Goal: Task Accomplishment & Management: Manage account settings

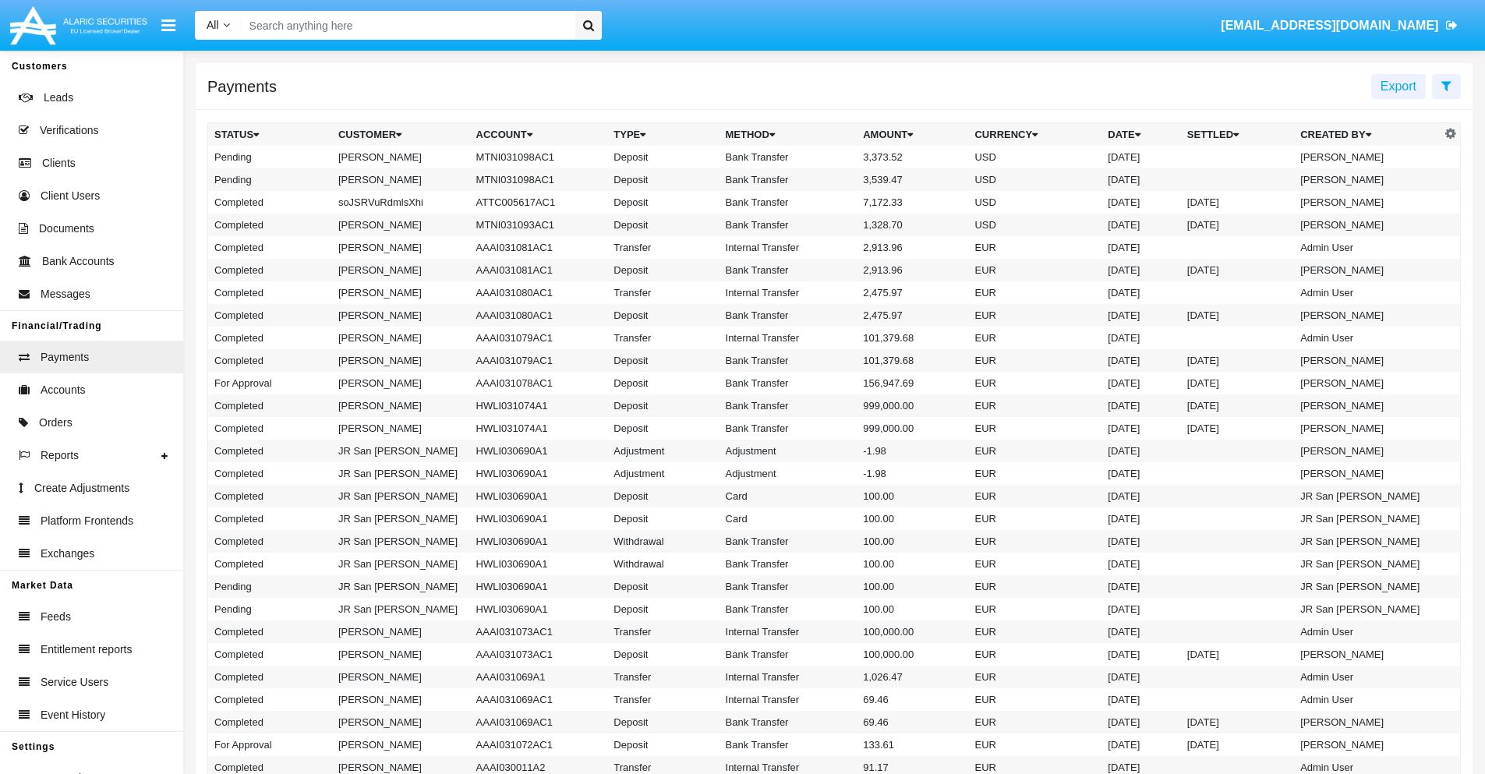
click at [1446, 85] on icon at bounding box center [1446, 85] width 10 height 12
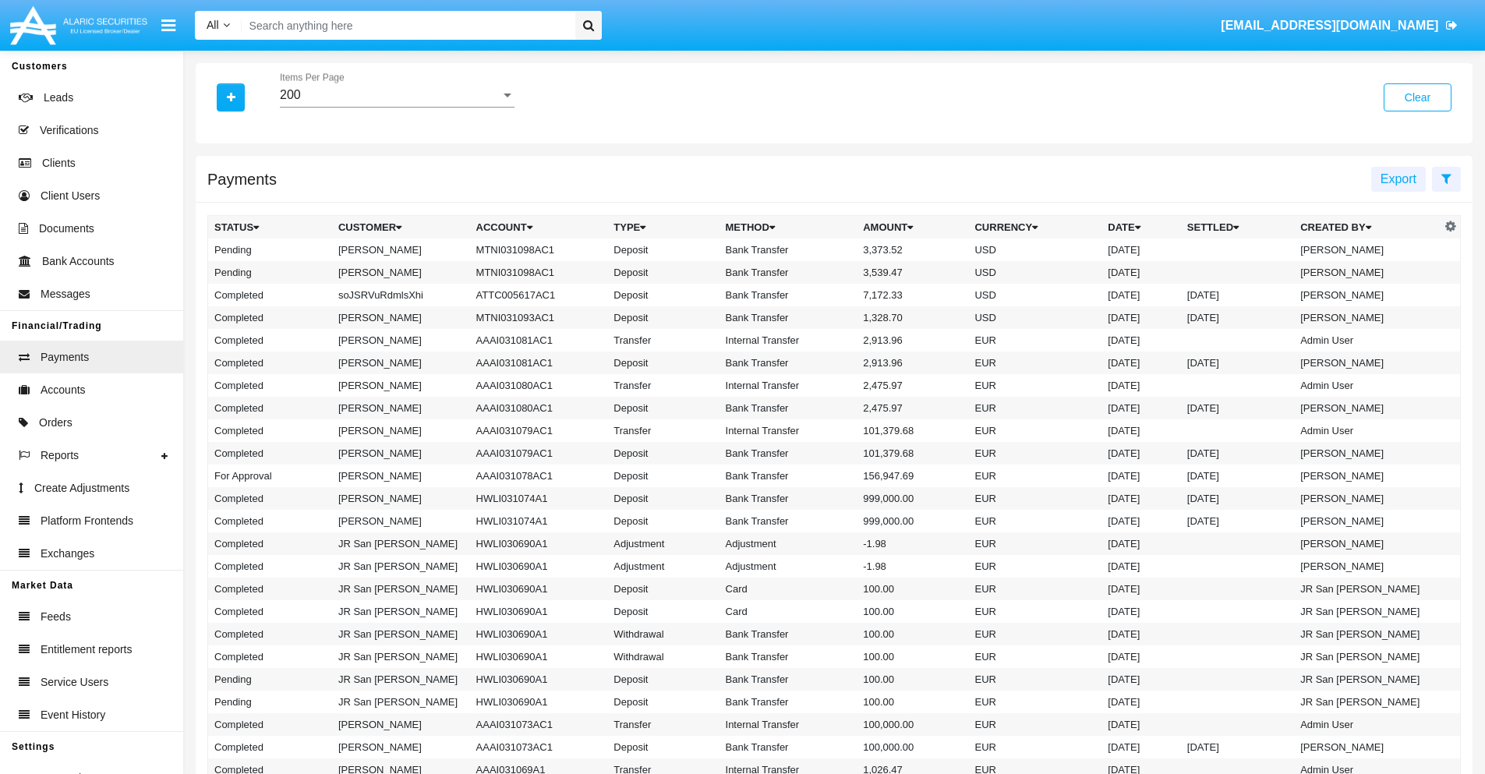
click at [397, 95] on div "200" at bounding box center [390, 95] width 221 height 14
click at [397, 107] on span "10" at bounding box center [397, 106] width 235 height 37
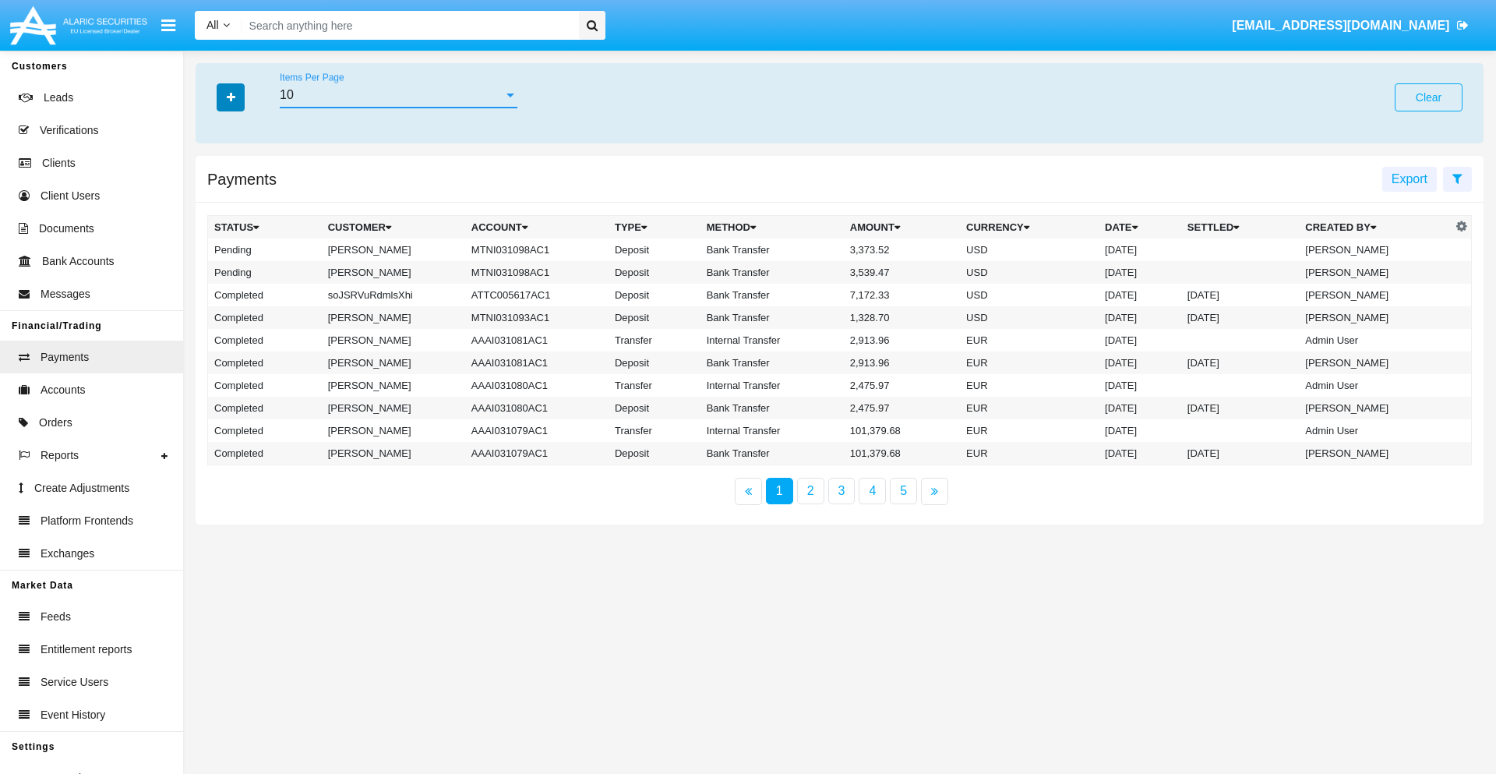
click at [231, 97] on icon "button" at bounding box center [231, 97] width 9 height 11
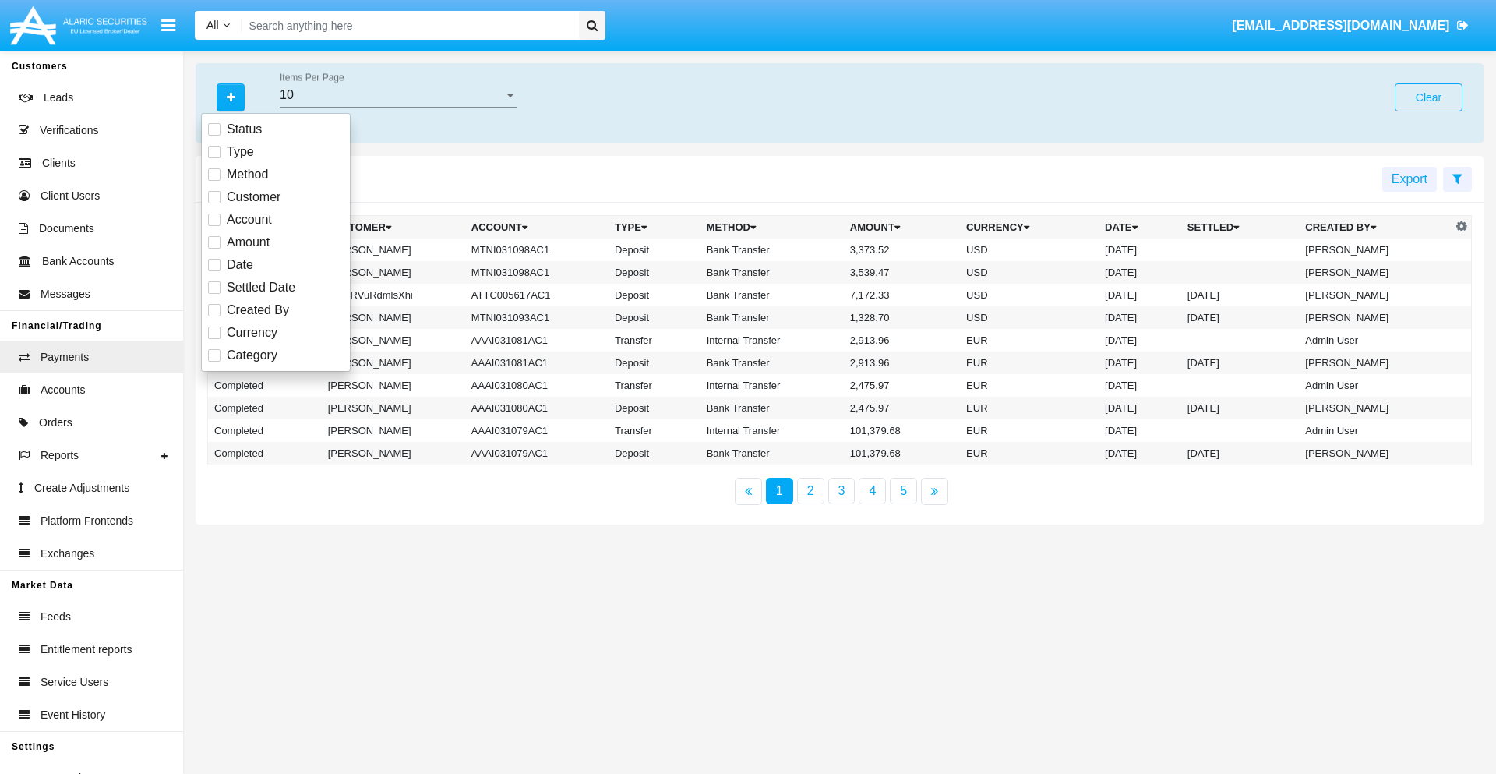
click at [244, 129] on span "Status" at bounding box center [244, 129] width 35 height 19
click at [214, 136] on input "Status" at bounding box center [214, 136] width 1 height 1
checkbox input "true"
click at [231, 97] on icon "button" at bounding box center [231, 97] width 9 height 11
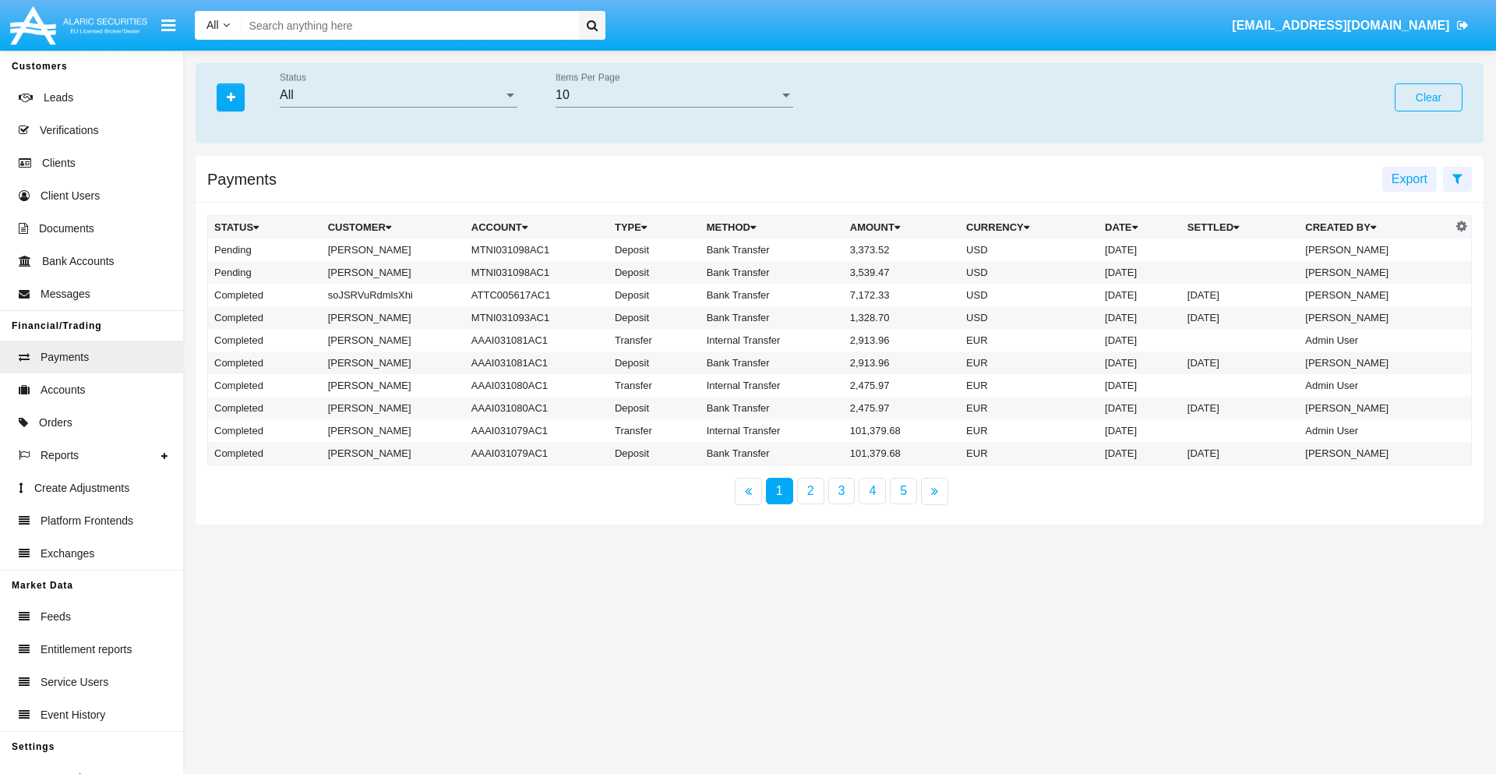
click at [398, 95] on div "All" at bounding box center [392, 95] width 224 height 14
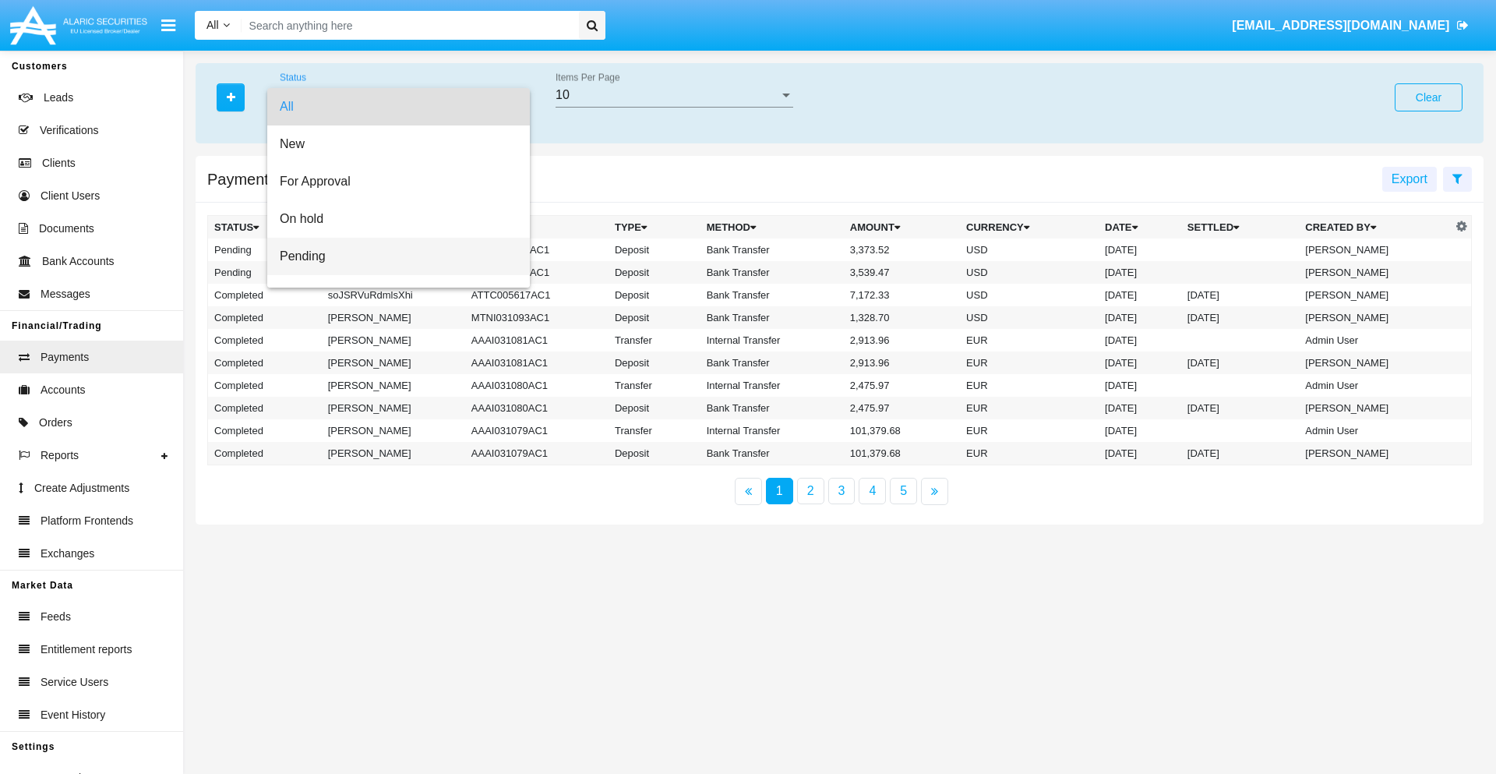
click at [392, 256] on span "Pending" at bounding box center [399, 256] width 238 height 37
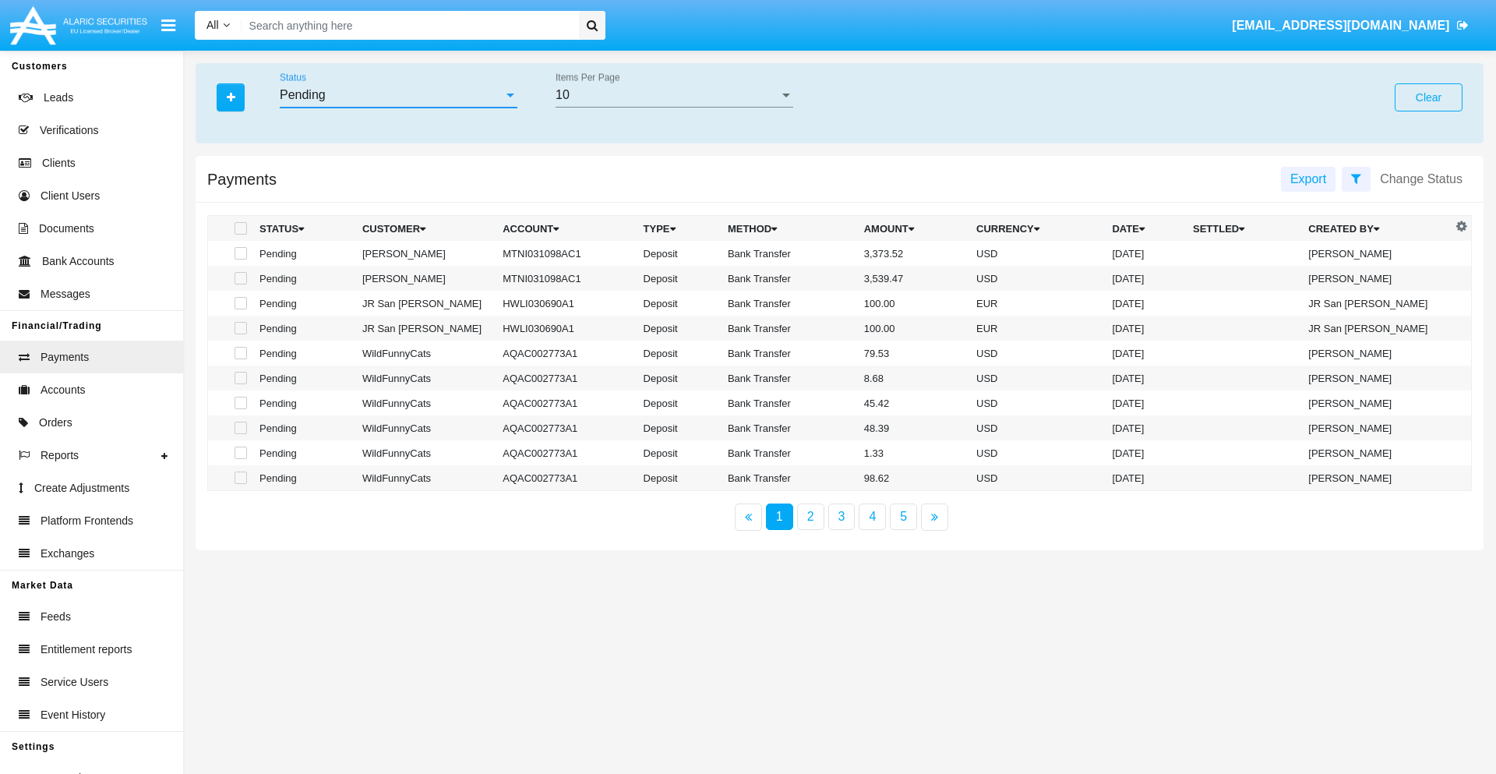
click at [239, 253] on span at bounding box center [241, 253] width 12 height 12
click at [240, 260] on input "checkbox" at bounding box center [240, 260] width 1 height 1
checkbox input "true"
click at [239, 278] on span at bounding box center [241, 278] width 12 height 12
click at [240, 284] on input "checkbox" at bounding box center [240, 284] width 1 height 1
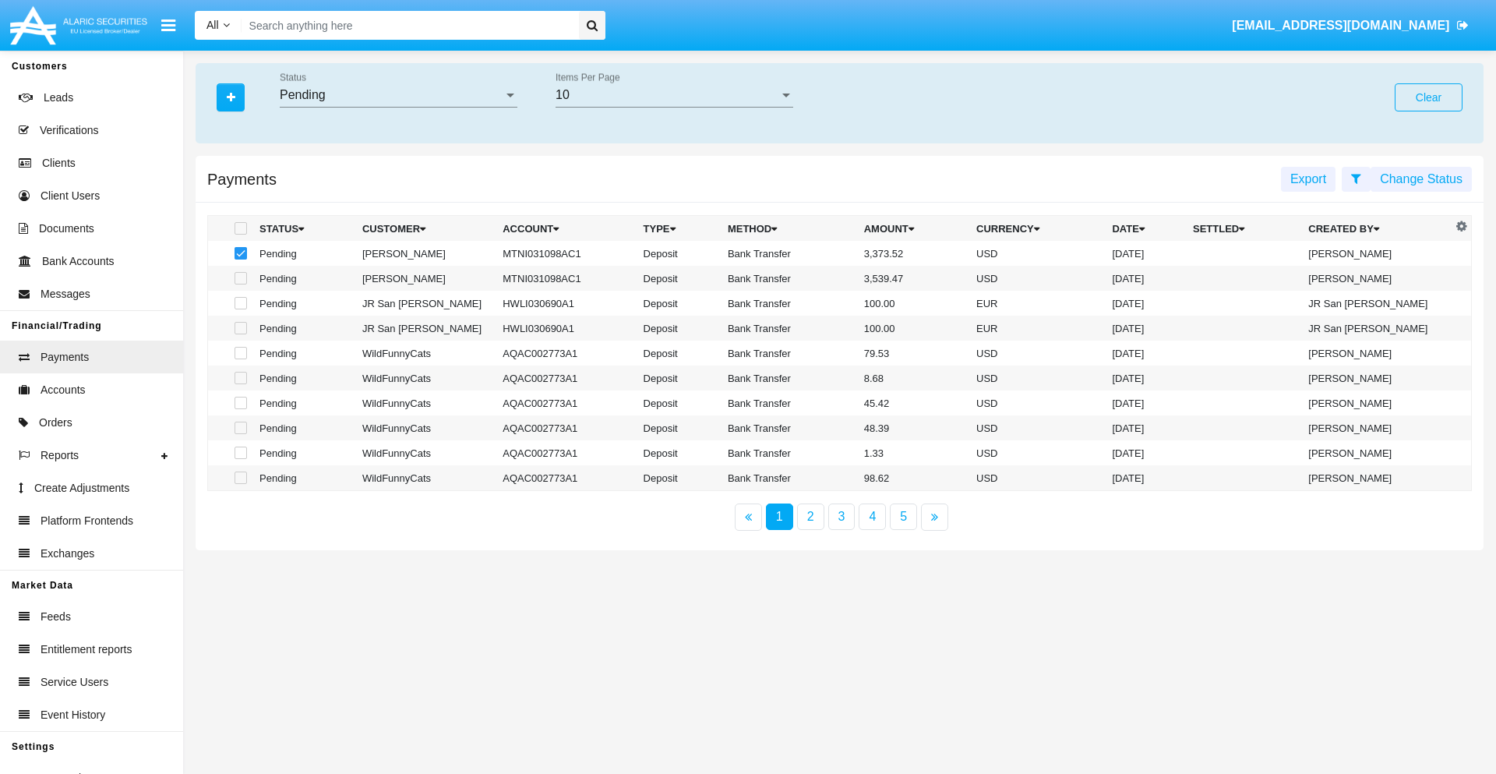
checkbox input "true"
click at [1421, 178] on button "Change Status" at bounding box center [1421, 179] width 101 height 25
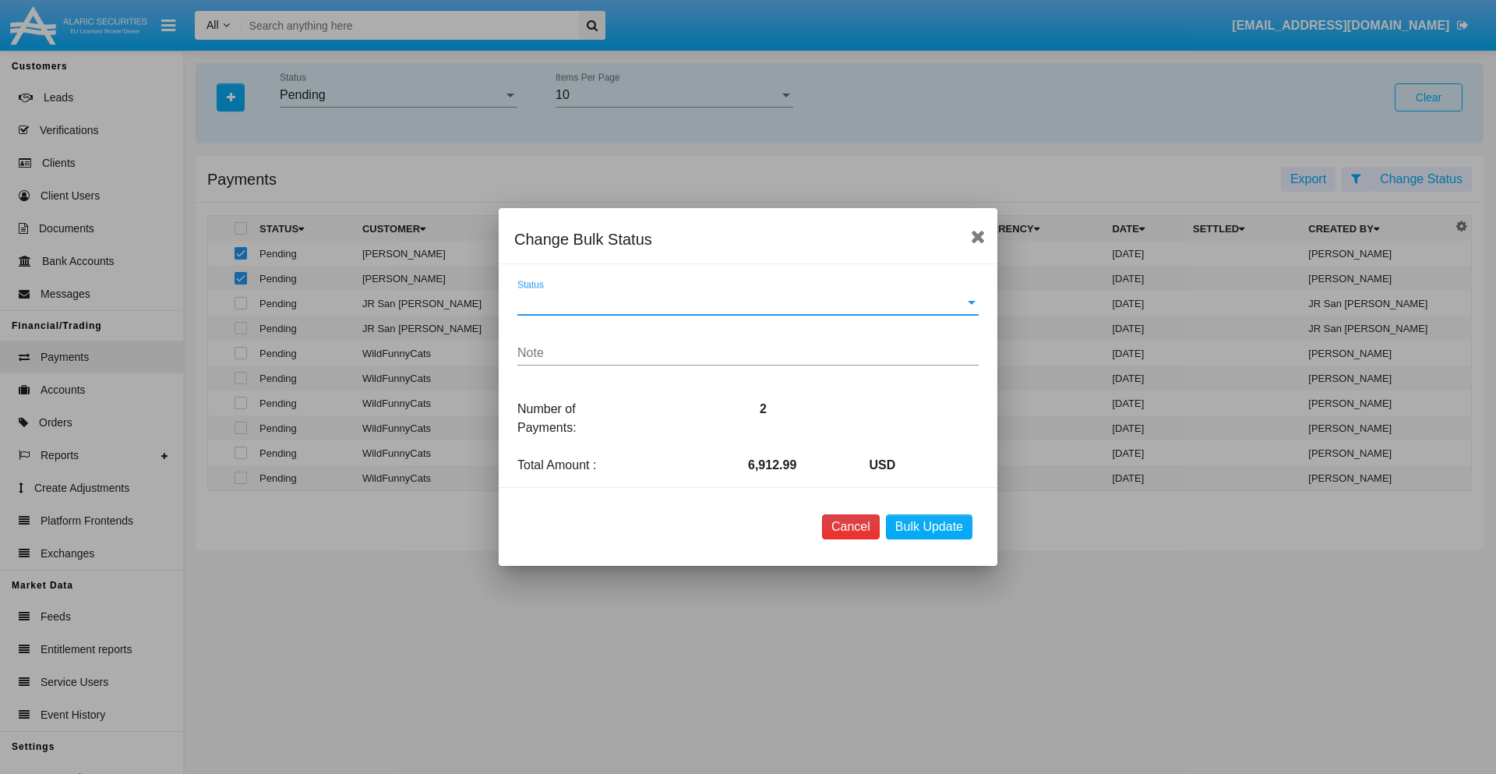
click at [850, 527] on button "Cancel" at bounding box center [851, 526] width 58 height 25
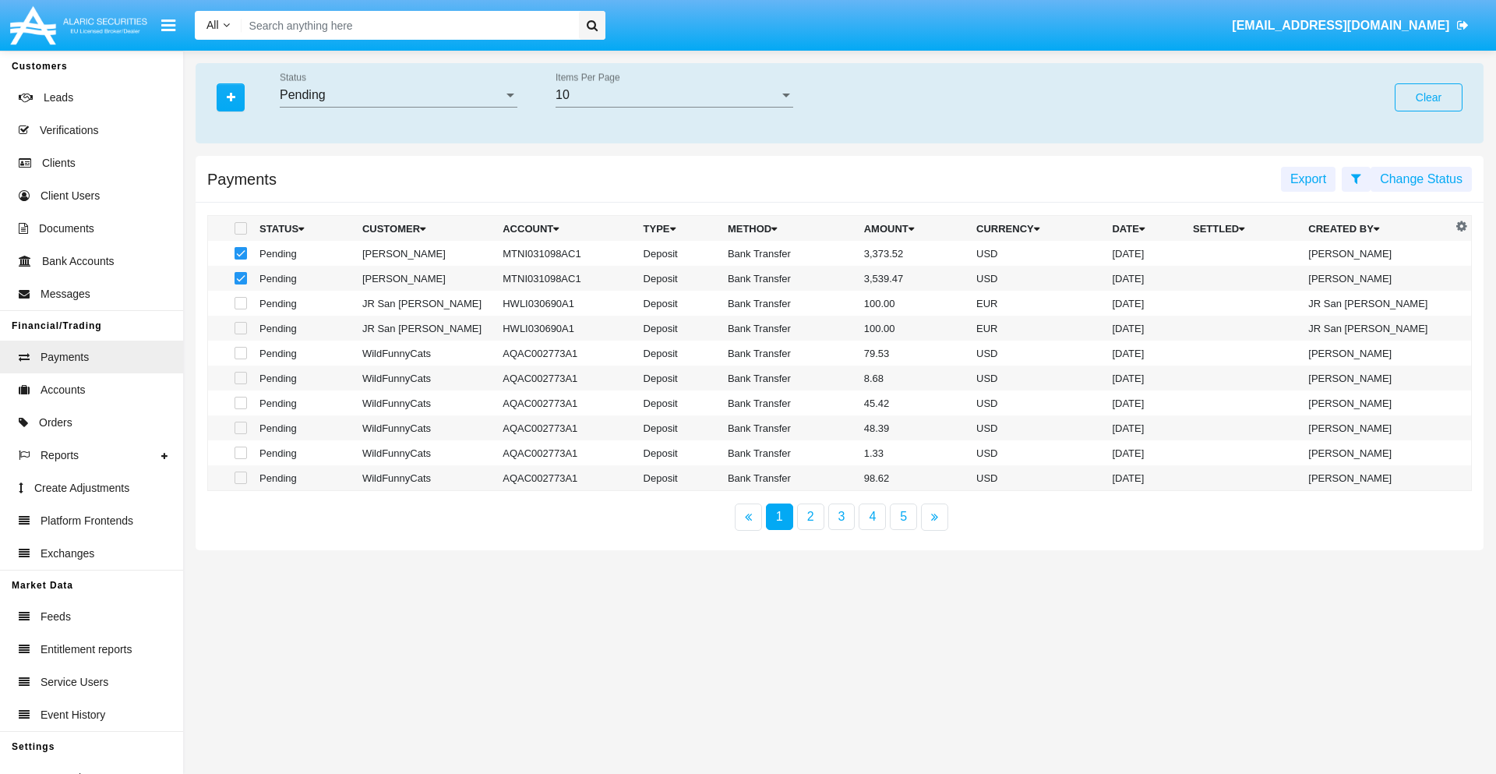
click at [1421, 178] on button "Change Status" at bounding box center [1421, 179] width 101 height 25
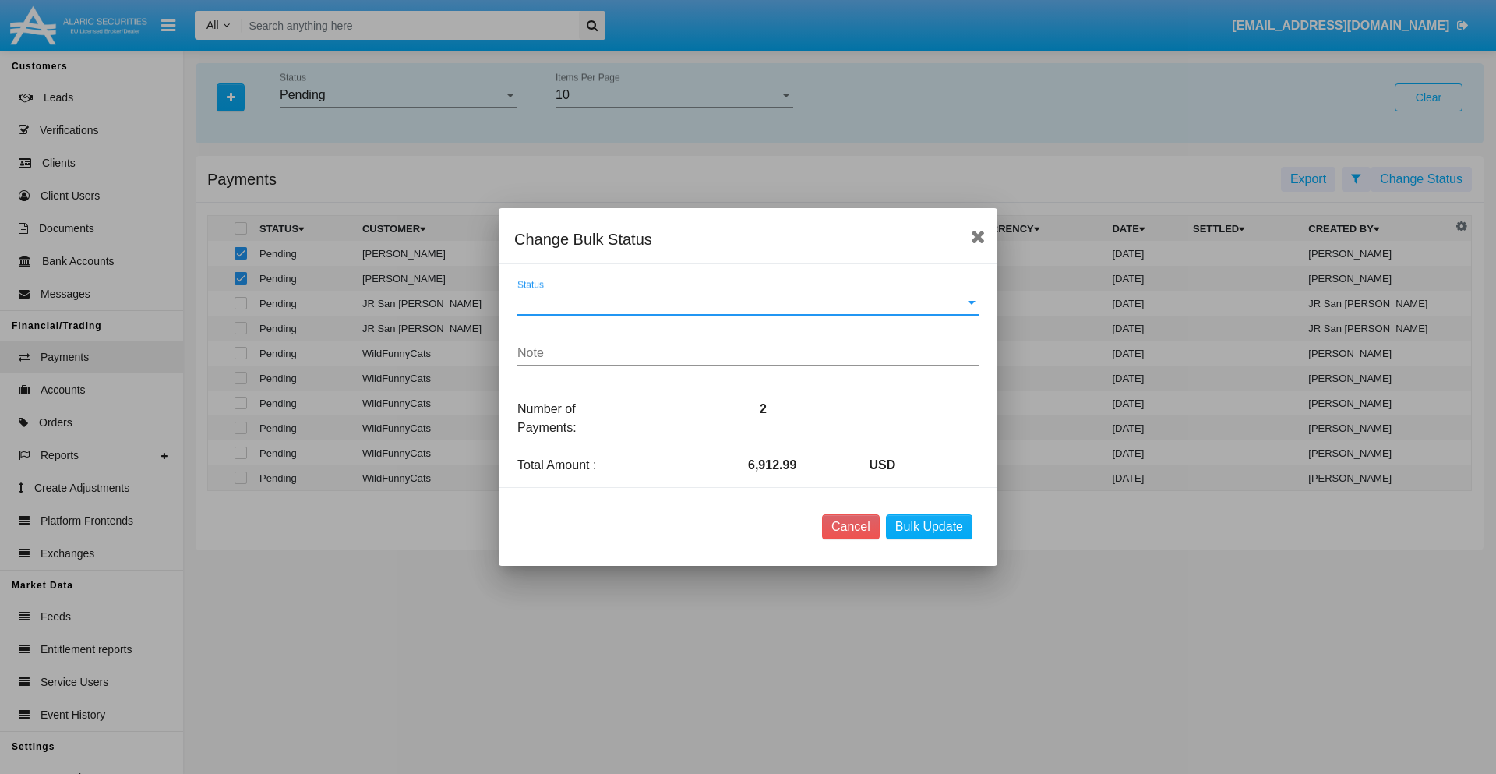
click at [748, 302] on span "Status" at bounding box center [740, 302] width 447 height 14
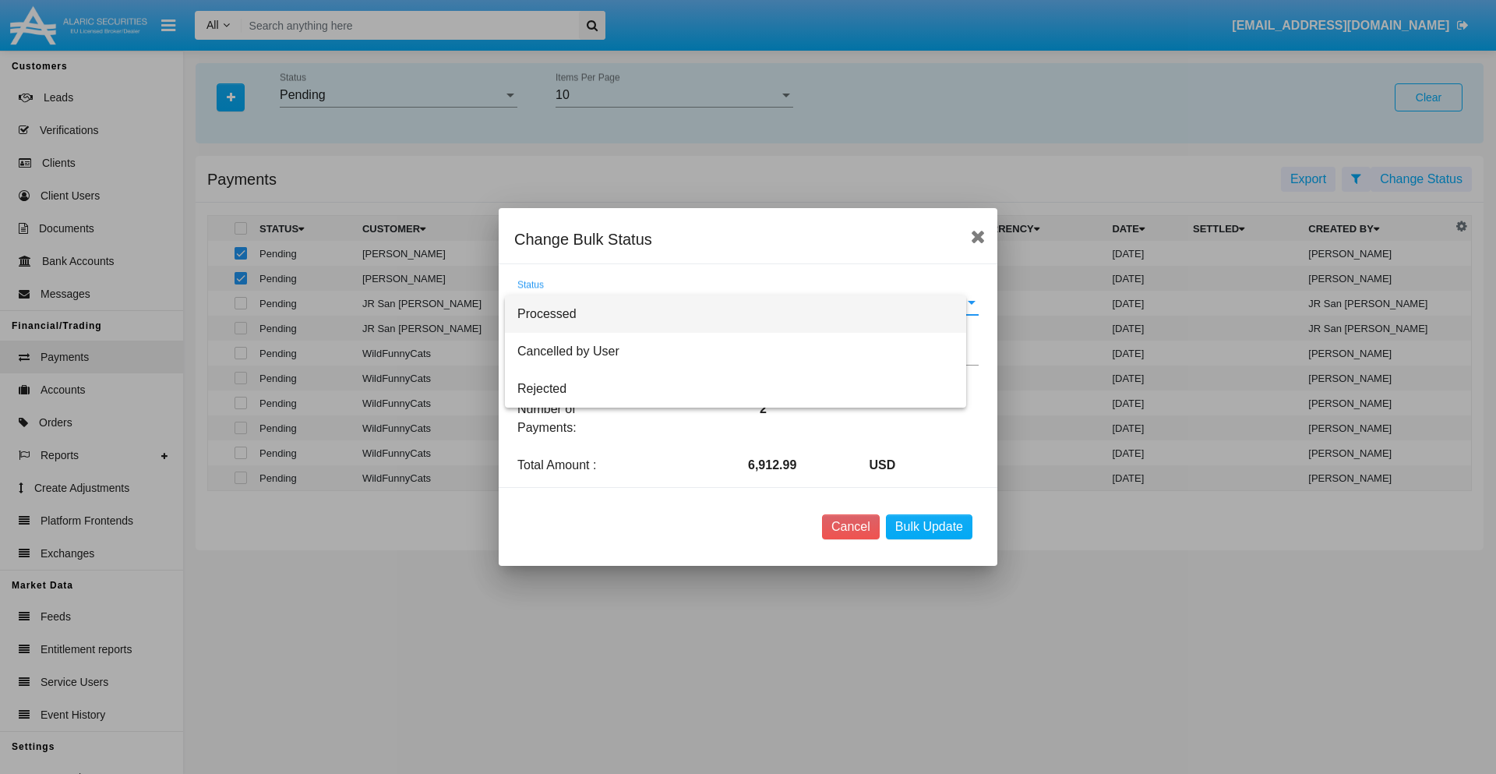
click at [748, 314] on span "Processed" at bounding box center [735, 313] width 436 height 37
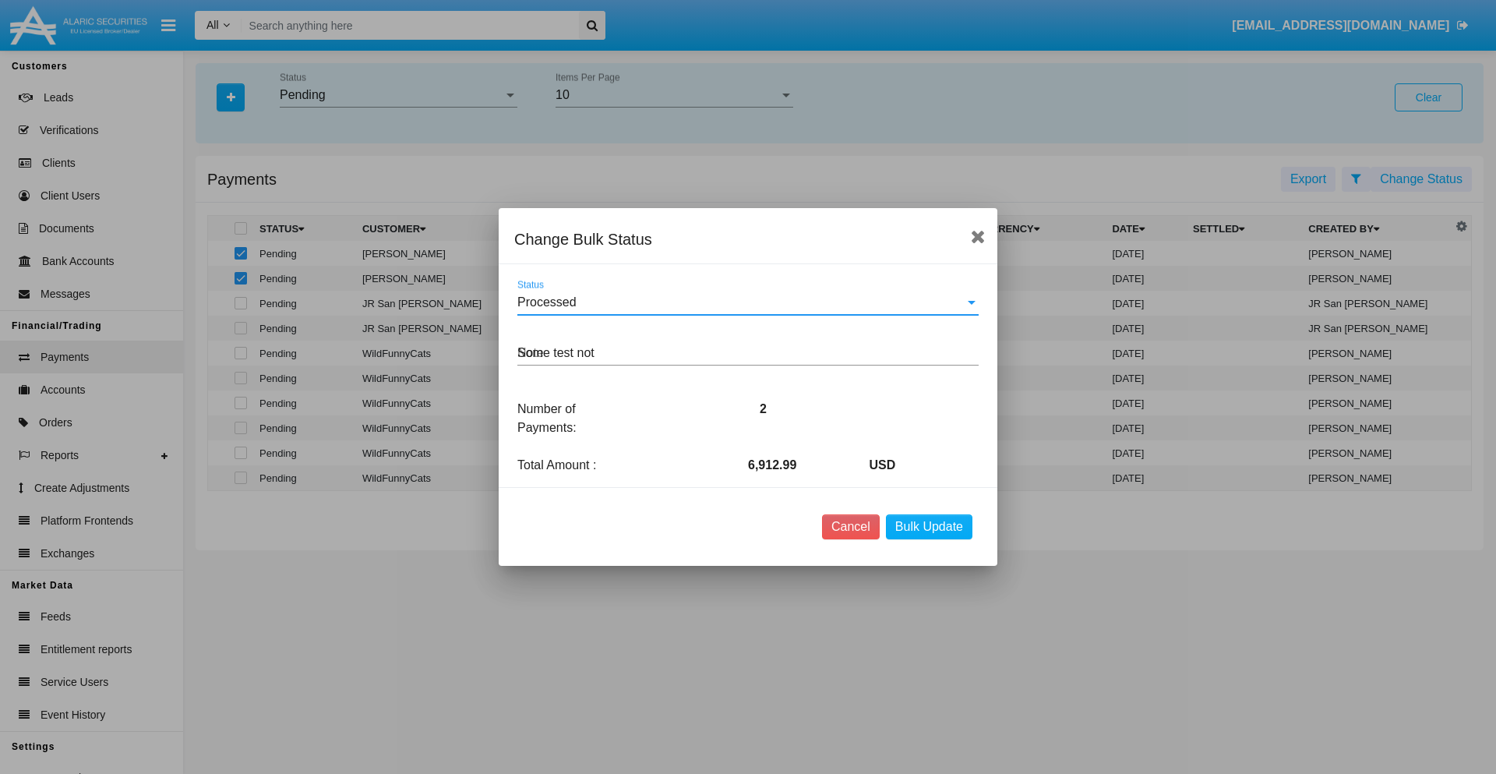
type textarea "Some test note"
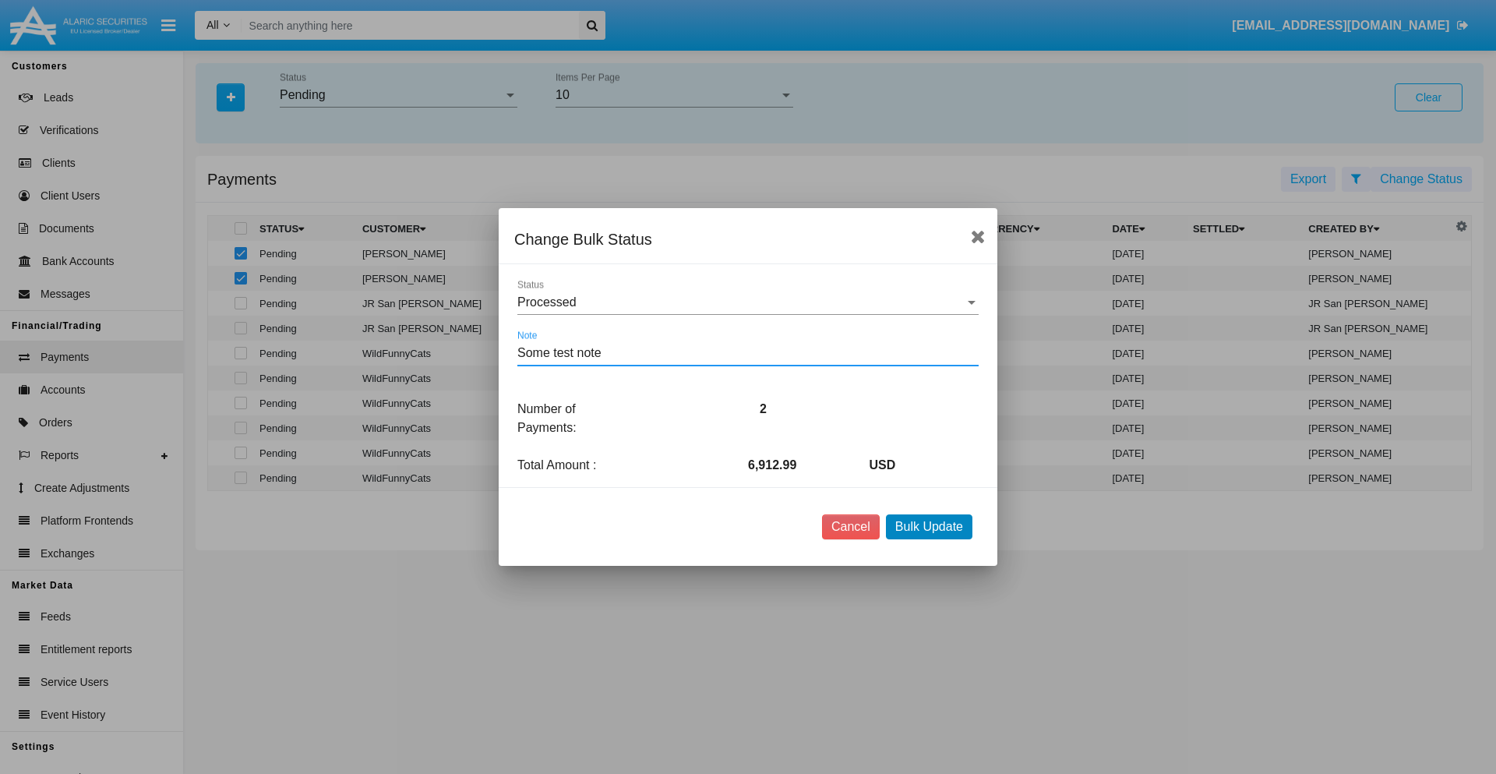
click at [929, 527] on button "Bulk Update" at bounding box center [929, 526] width 87 height 25
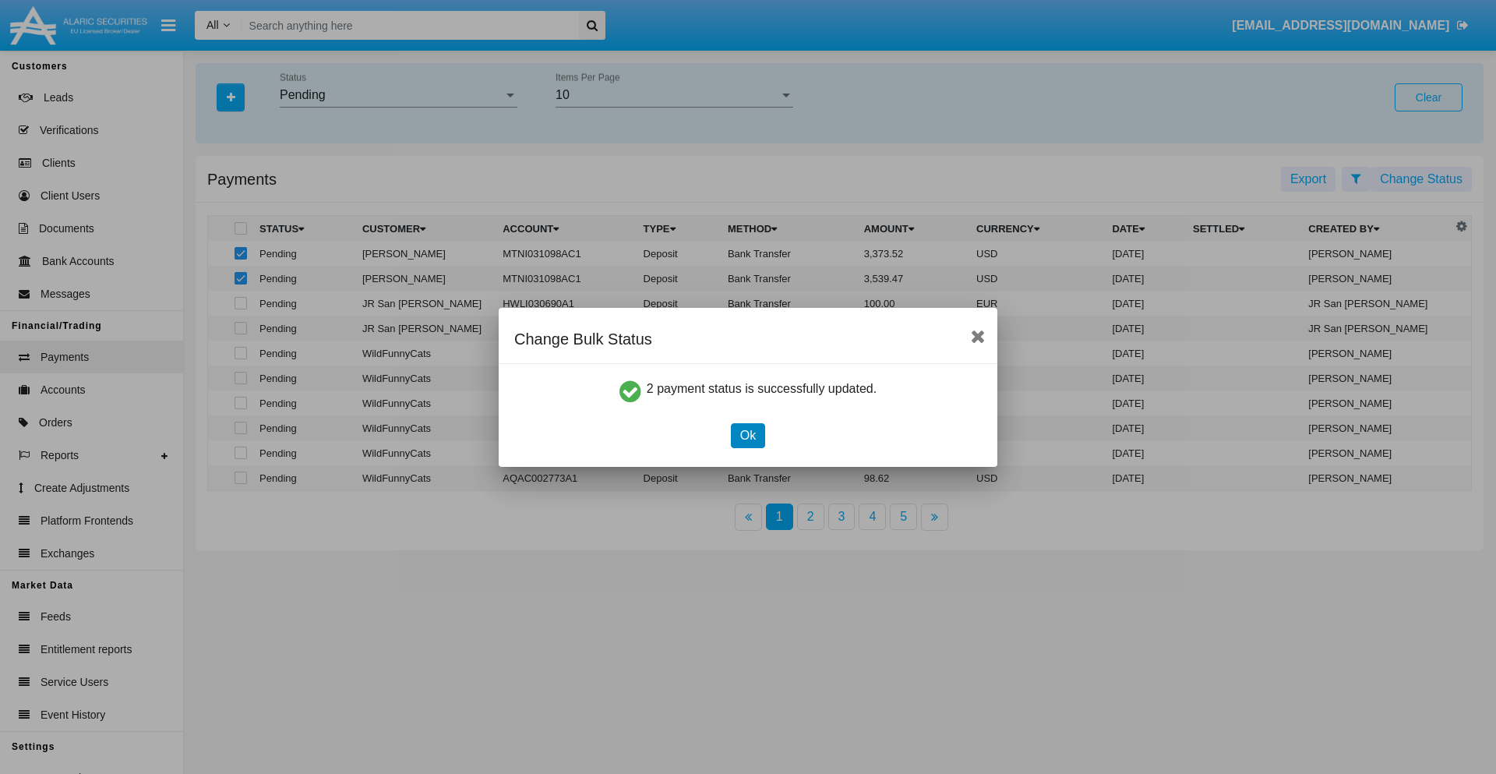
click at [747, 435] on button "Ok" at bounding box center [748, 435] width 34 height 25
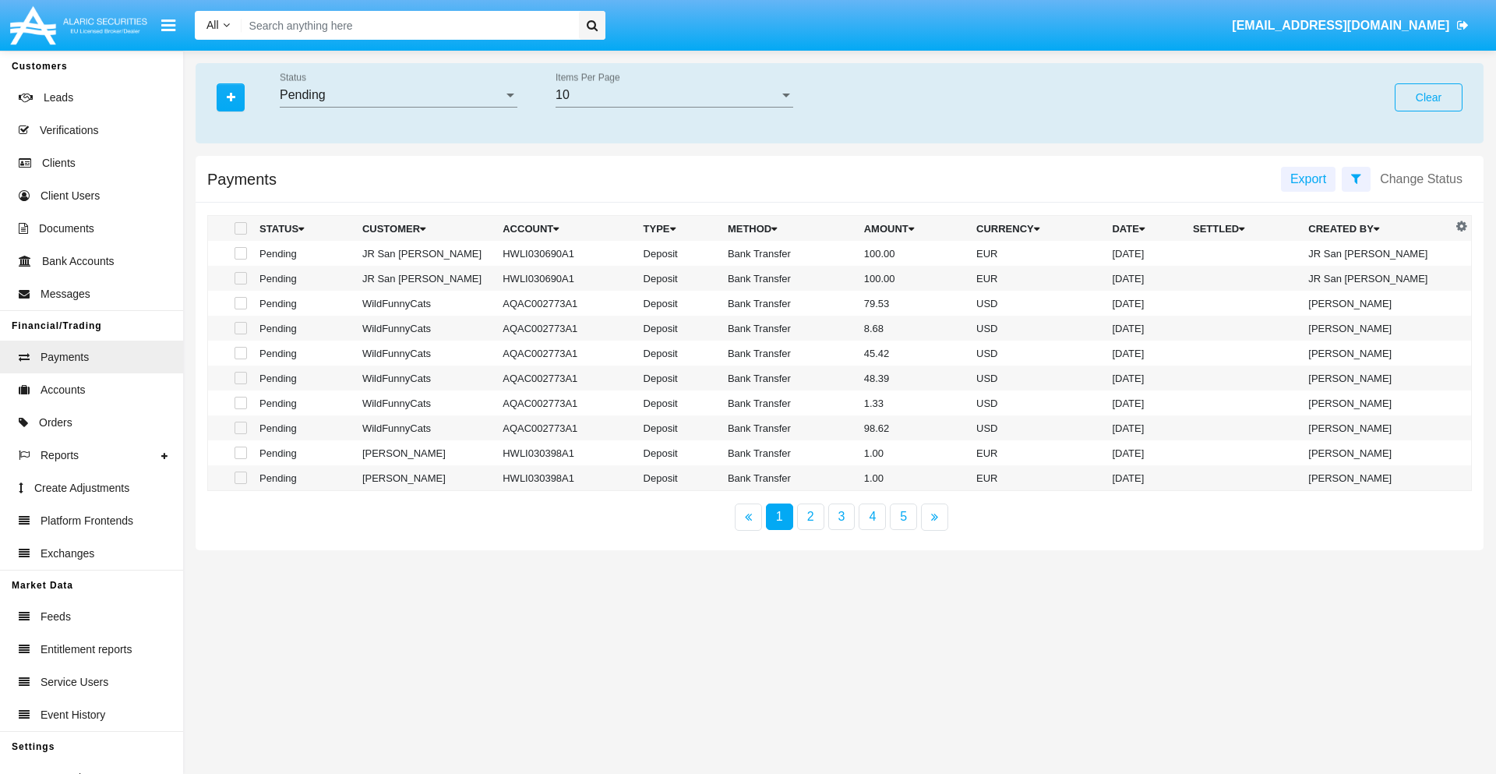
click at [398, 95] on div "Pending" at bounding box center [392, 95] width 224 height 14
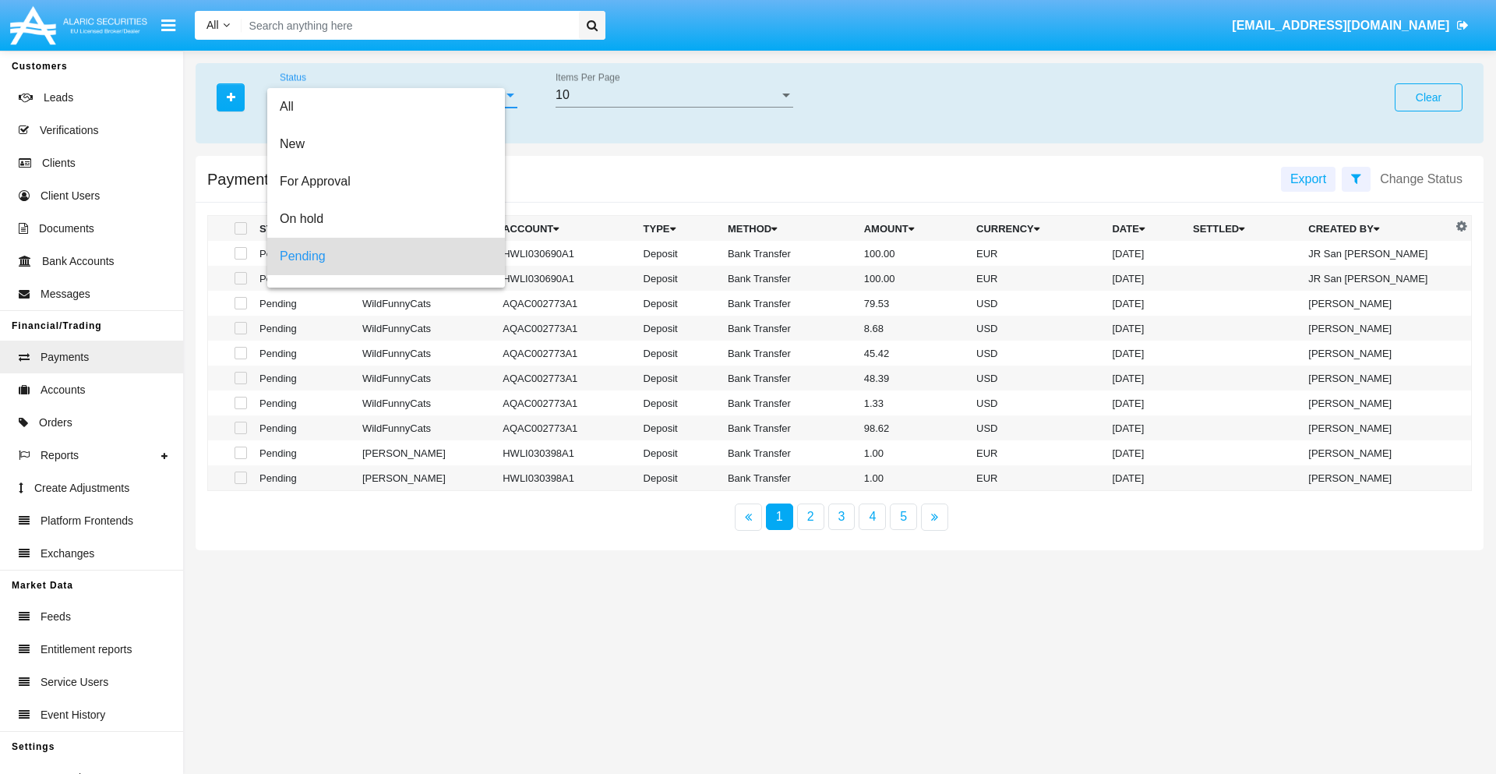
scroll to position [69, 0]
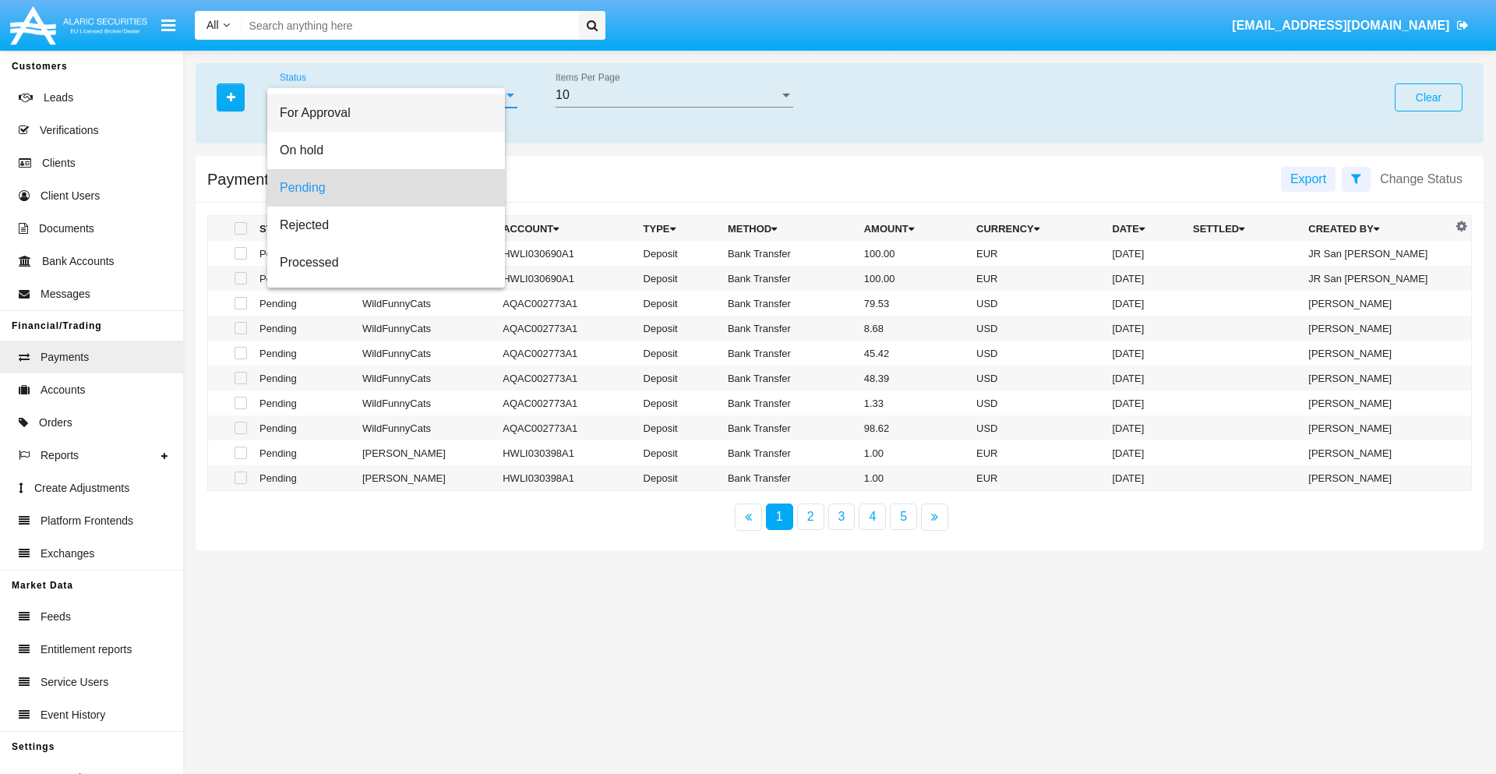
click at [392, 113] on span "For Approval" at bounding box center [386, 112] width 213 height 37
